Goal: Transaction & Acquisition: Purchase product/service

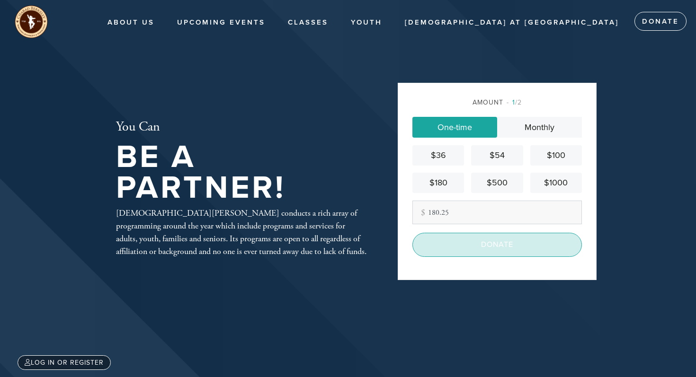
type input "180.25"
click at [505, 250] on input "Donate" at bounding box center [496, 245] width 169 height 24
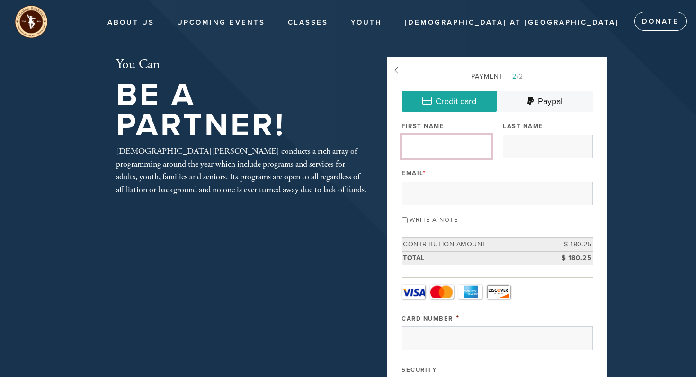
click at [441, 147] on input "First Name" at bounding box center [446, 147] width 90 height 24
type input "[PERSON_NAME]"
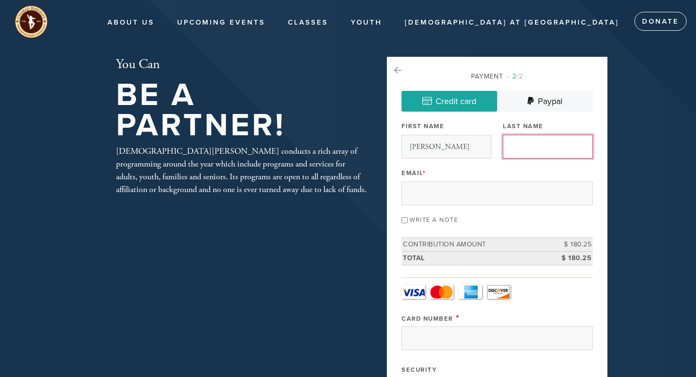
type input "[PERSON_NAME]"
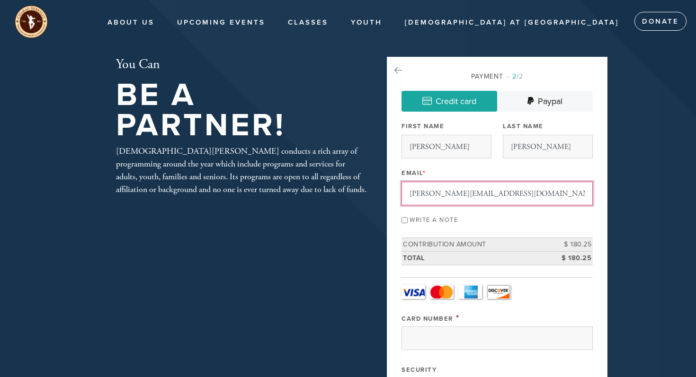
drag, startPoint x: 505, startPoint y: 192, endPoint x: 408, endPoint y: 193, distance: 97.0
type input "[EMAIL_ADDRESS][DOMAIN_NAME]"
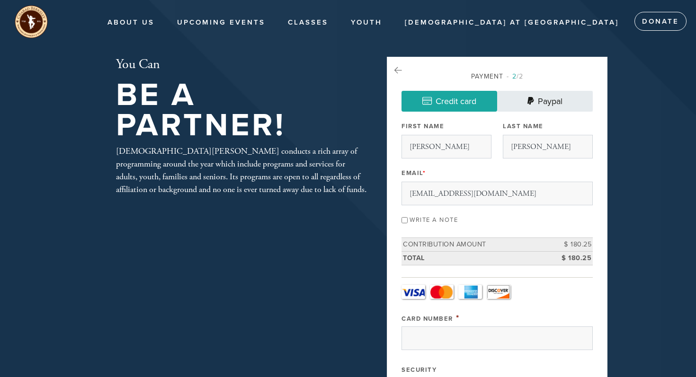
click at [550, 99] on link "Paypal" at bounding box center [545, 101] width 96 height 21
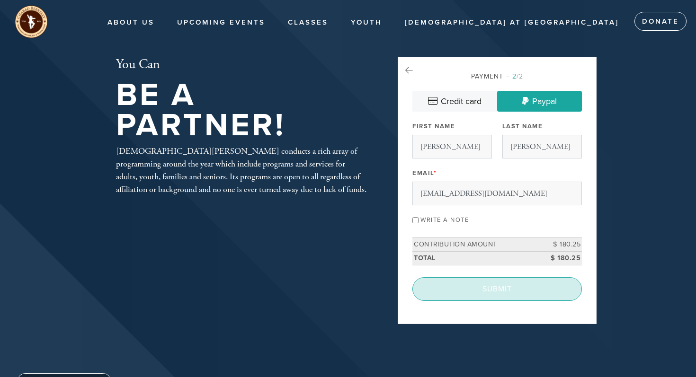
click at [515, 289] on input "Submit" at bounding box center [496, 289] width 169 height 24
